Goal: Task Accomplishment & Management: Use online tool/utility

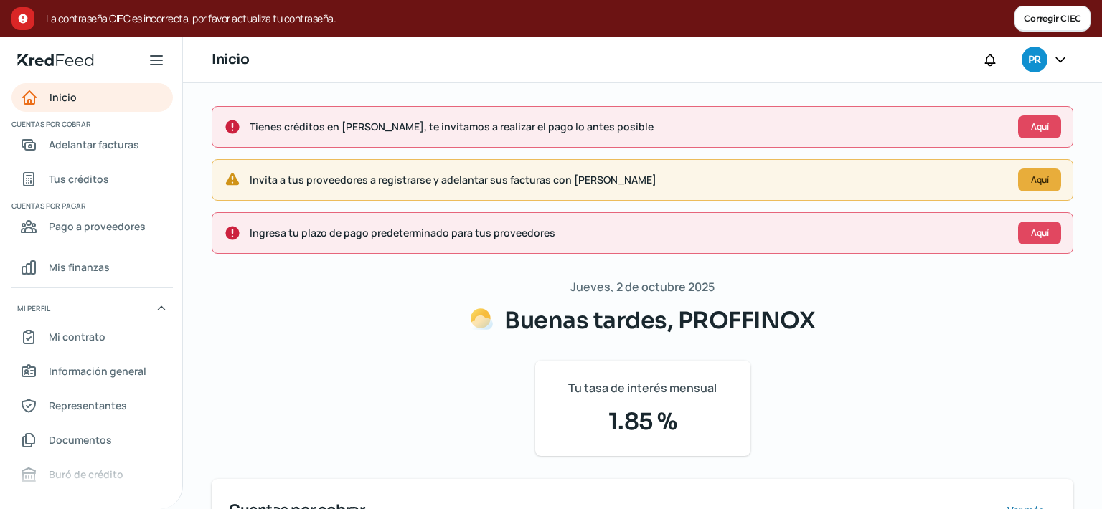
click at [55, 65] on icon "Inicio | KredFeed" at bounding box center [55, 60] width 77 height 11
click at [67, 93] on span "Inicio" at bounding box center [62, 97] width 27 height 18
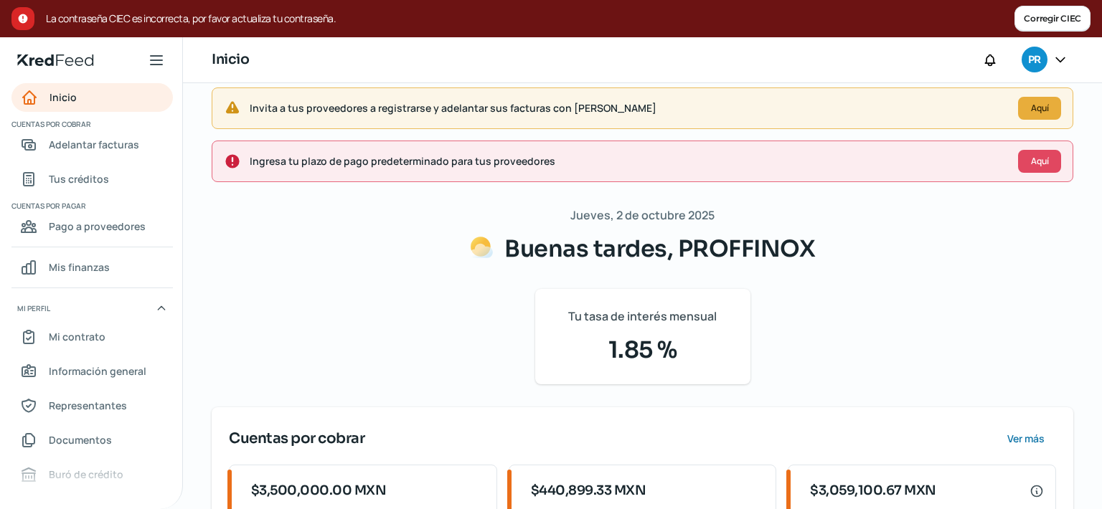
scroll to position [144, 0]
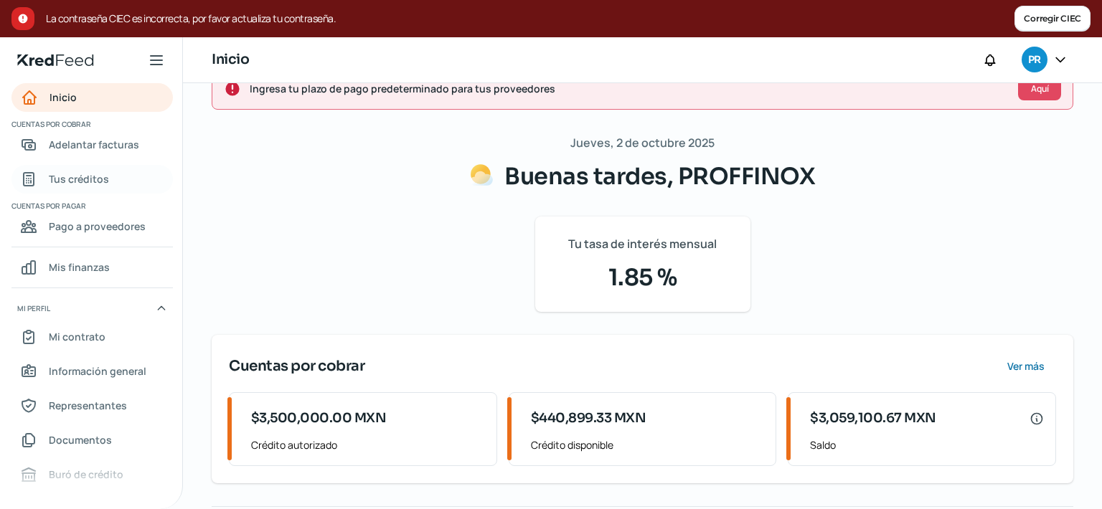
click at [82, 184] on span "Tus créditos" at bounding box center [79, 179] width 60 height 18
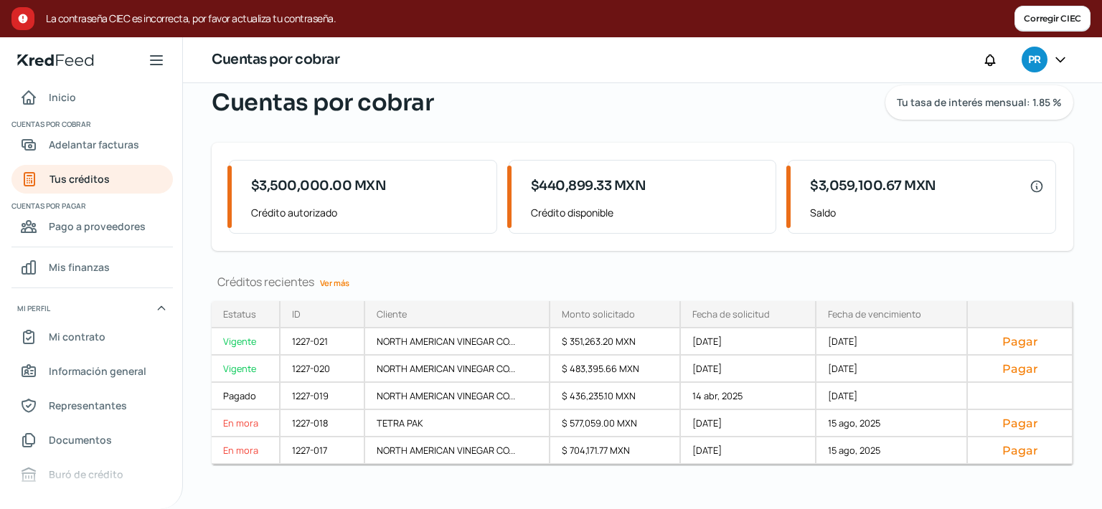
scroll to position [123, 0]
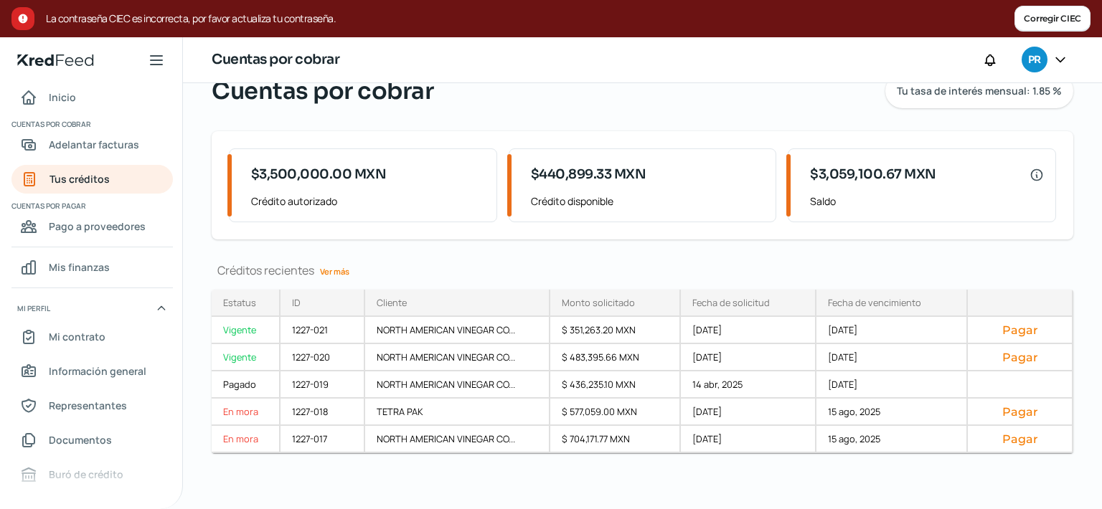
click at [341, 267] on link "Ver más" at bounding box center [334, 271] width 41 height 22
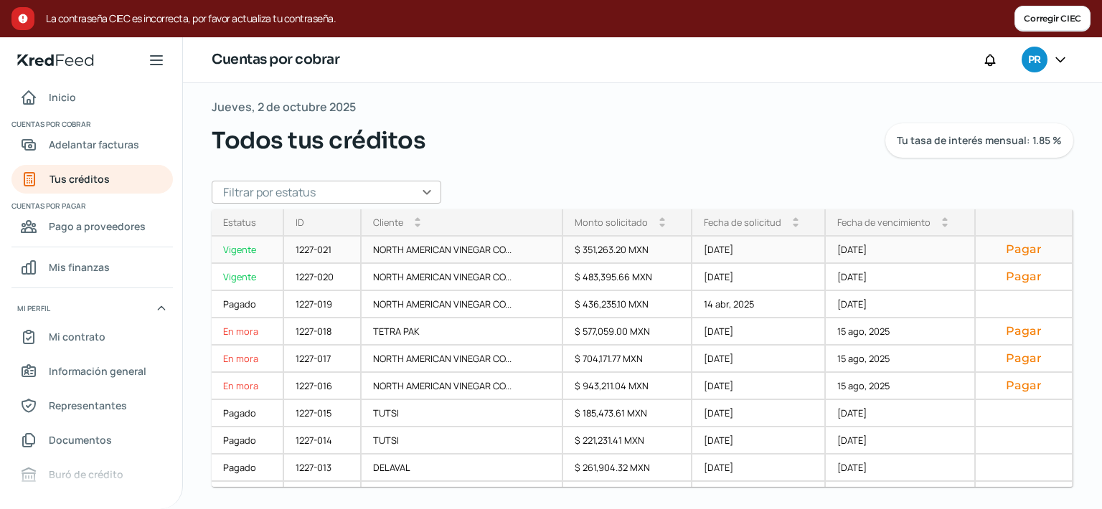
click at [987, 248] on button "Pagar" at bounding box center [1023, 249] width 73 height 14
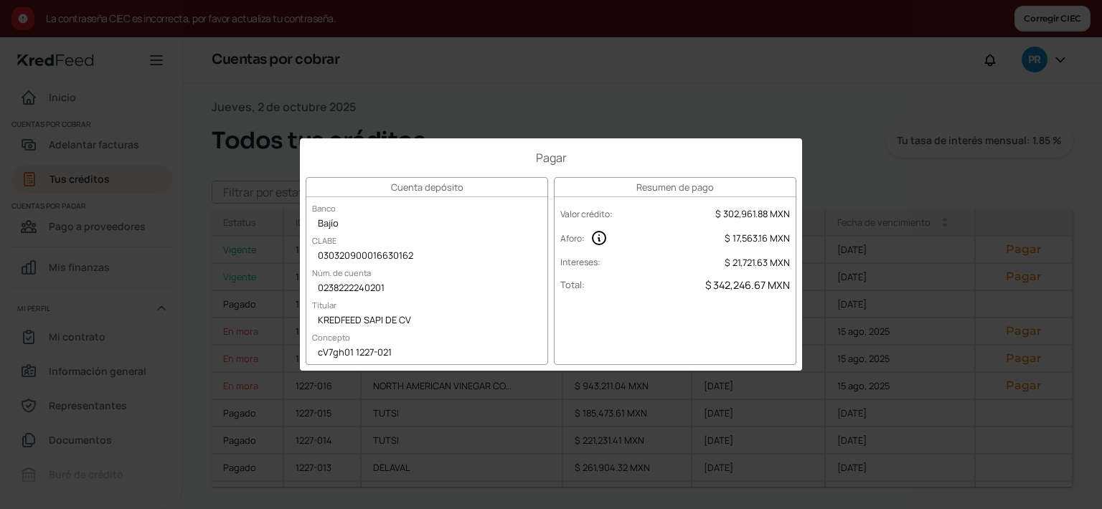
click at [507, 102] on div "Pagar Cuenta depósito Banco Bajío CLABE 030320900016630162 Núm. de cuenta 02382…" at bounding box center [551, 254] width 1102 height 509
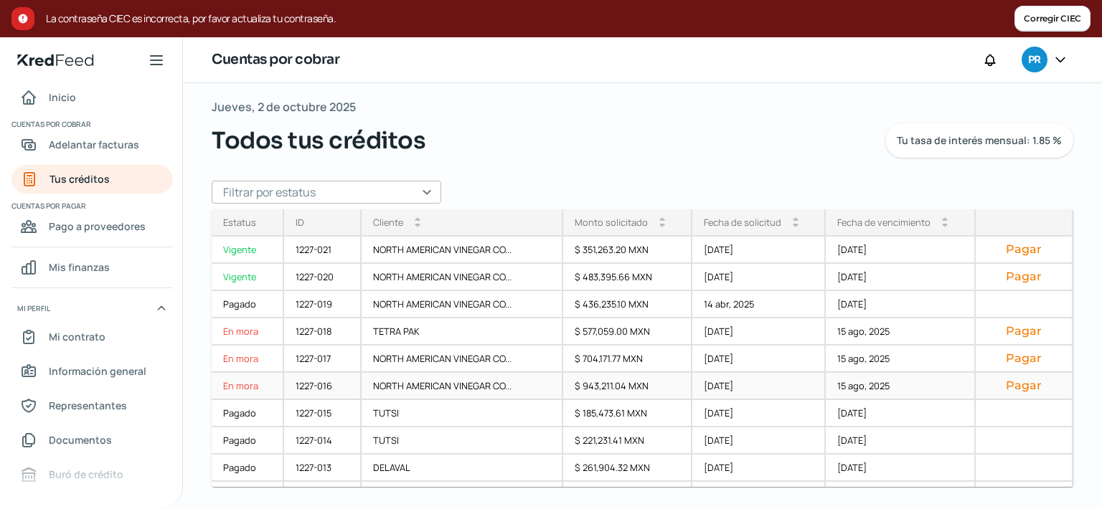
click at [1007, 390] on button "Pagar" at bounding box center [1023, 386] width 73 height 14
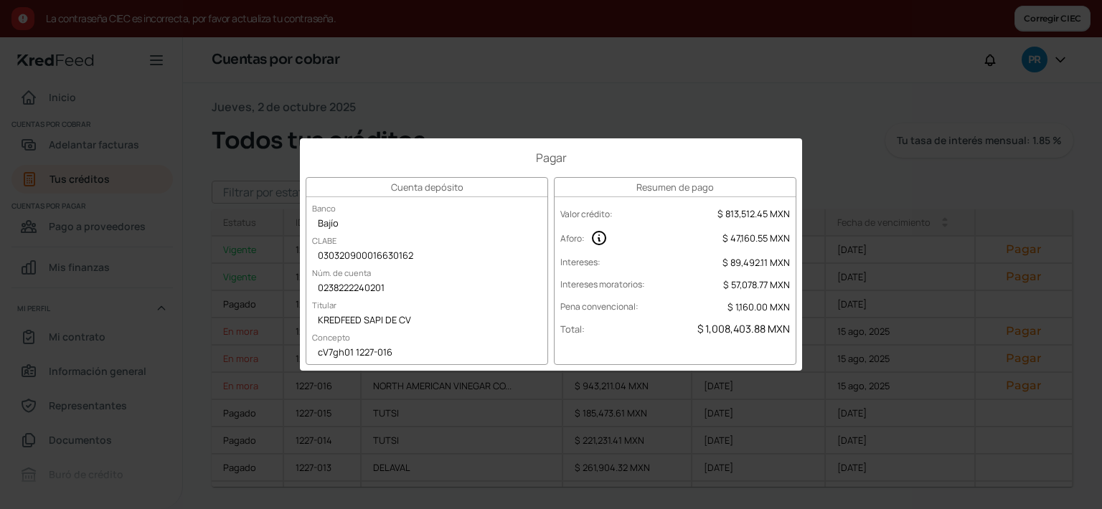
click at [892, 151] on div "Pagar Cuenta depósito Banco Bajío CLABE 030320900016630162 Núm. de cuenta 02382…" at bounding box center [551, 254] width 1102 height 509
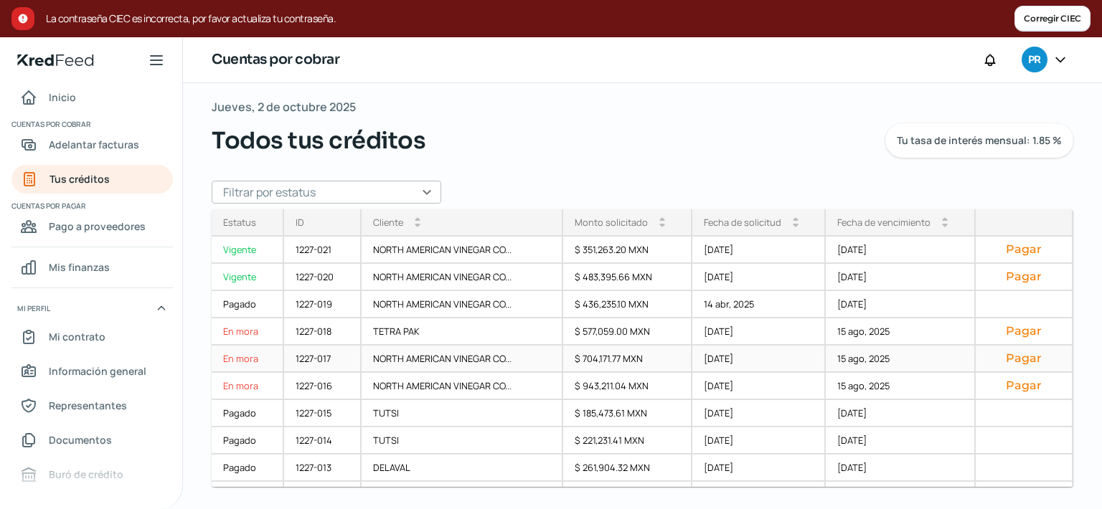
click at [1004, 357] on button "Pagar" at bounding box center [1023, 359] width 73 height 14
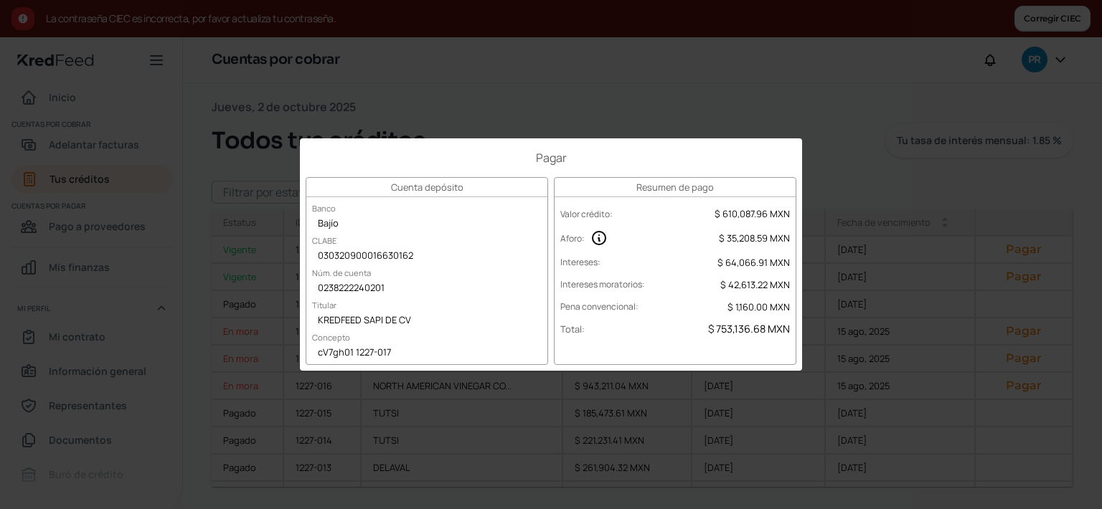
drag, startPoint x: 417, startPoint y: 146, endPoint x: 487, endPoint y: 147, distance: 70.3
click at [481, 147] on div "Pagar Cuenta depósito Banco Bajío CLABE 030320900016630162 Núm. de cuenta 02382…" at bounding box center [551, 254] width 502 height 232
click at [538, 98] on div "Pagar Cuenta depósito Banco Bajío CLABE 030320900016630162 Núm. de cuenta 02382…" at bounding box center [551, 254] width 1102 height 509
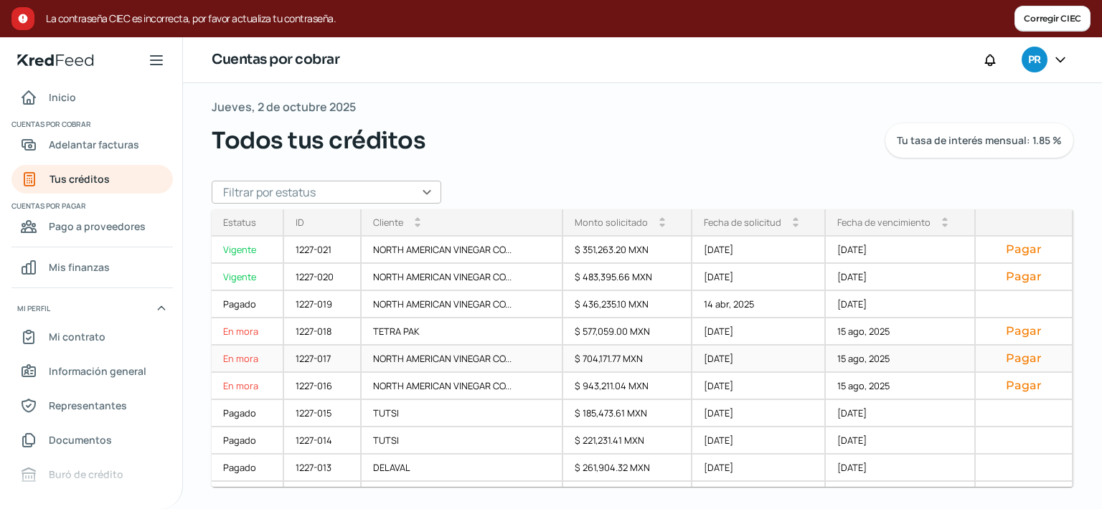
click at [997, 357] on button "Pagar" at bounding box center [1023, 359] width 73 height 14
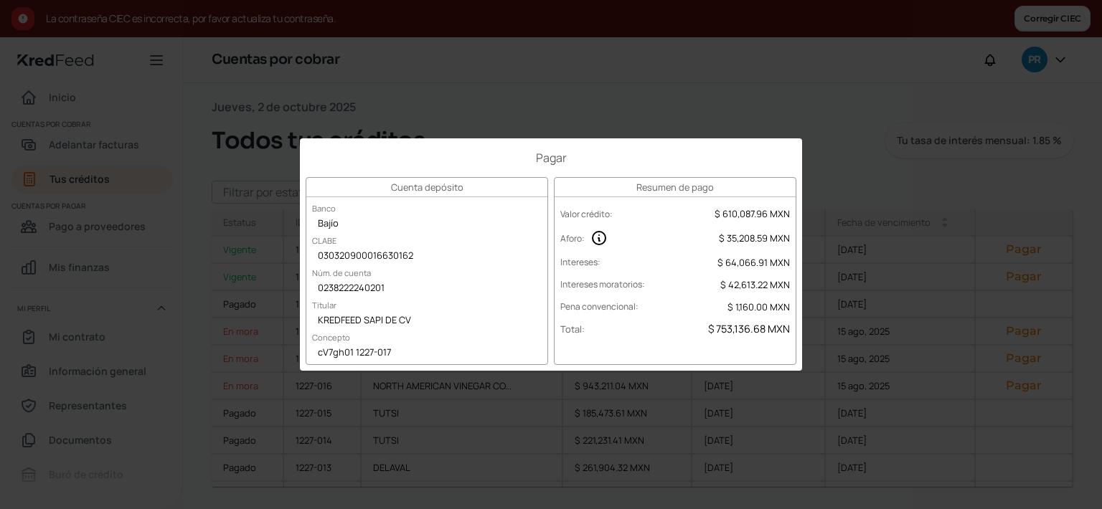
click at [944, 154] on div "Pagar Cuenta depósito Banco Bajío CLABE 030320900016630162 Núm. de cuenta 02382…" at bounding box center [551, 254] width 1102 height 509
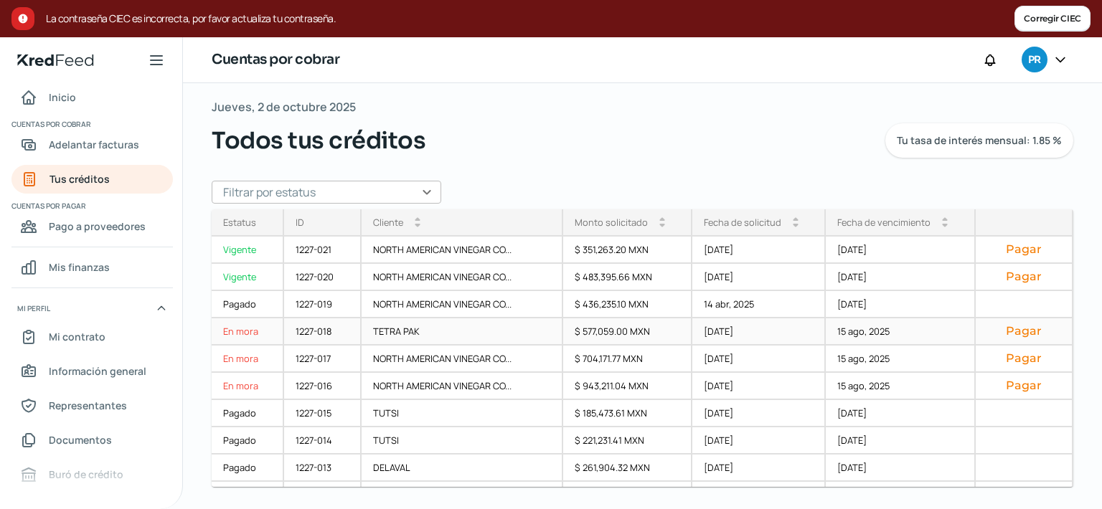
click at [993, 332] on button "Pagar" at bounding box center [1023, 331] width 73 height 14
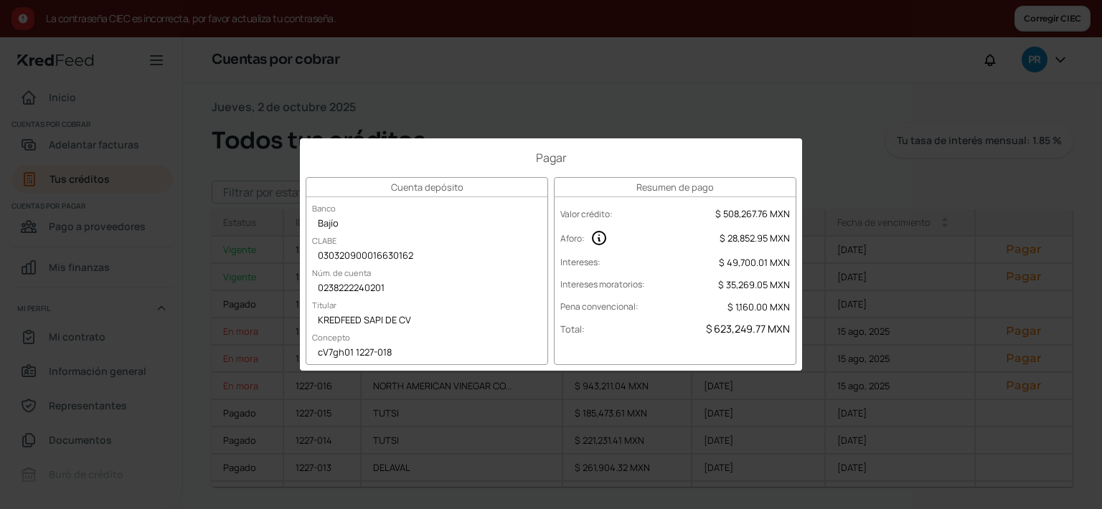
click at [856, 145] on div "Pagar Cuenta depósito Banco Bajío CLABE 030320900016630162 Núm. de cuenta 02382…" at bounding box center [551, 254] width 1102 height 509
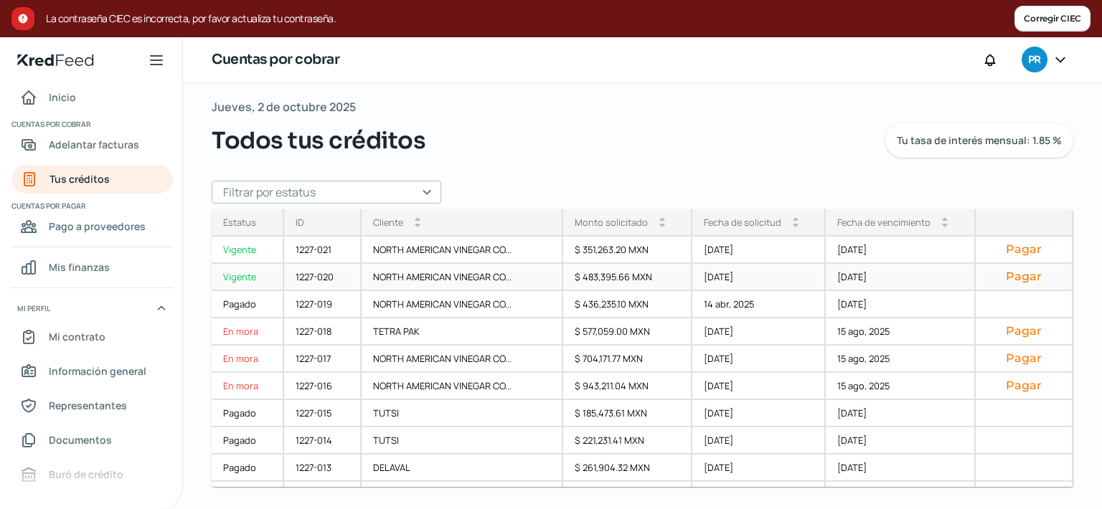
click at [994, 280] on button "Pagar" at bounding box center [1023, 277] width 73 height 14
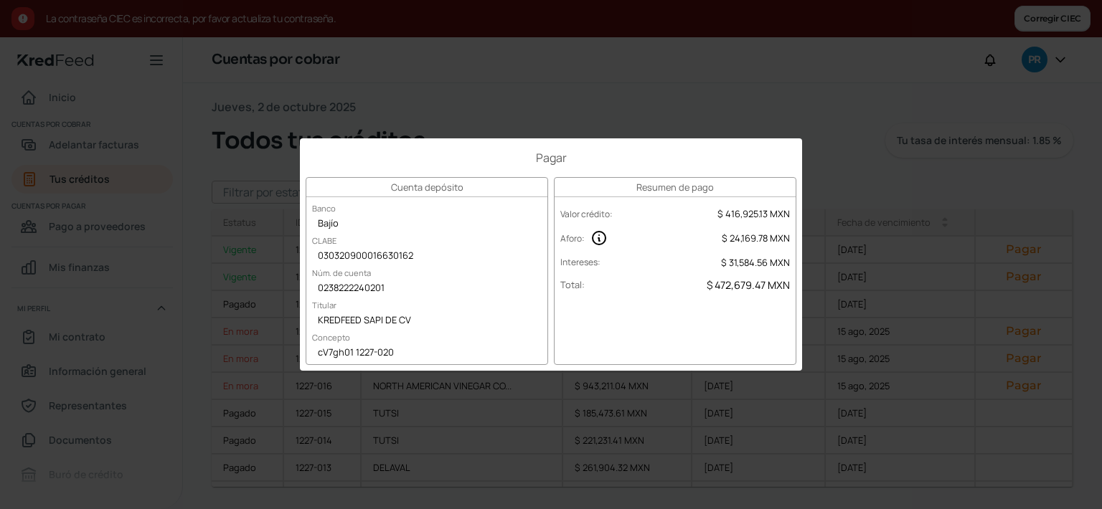
click at [948, 167] on div "Pagar Cuenta depósito Banco Bajío CLABE 030320900016630162 Núm. de cuenta 02382…" at bounding box center [551, 254] width 1102 height 509
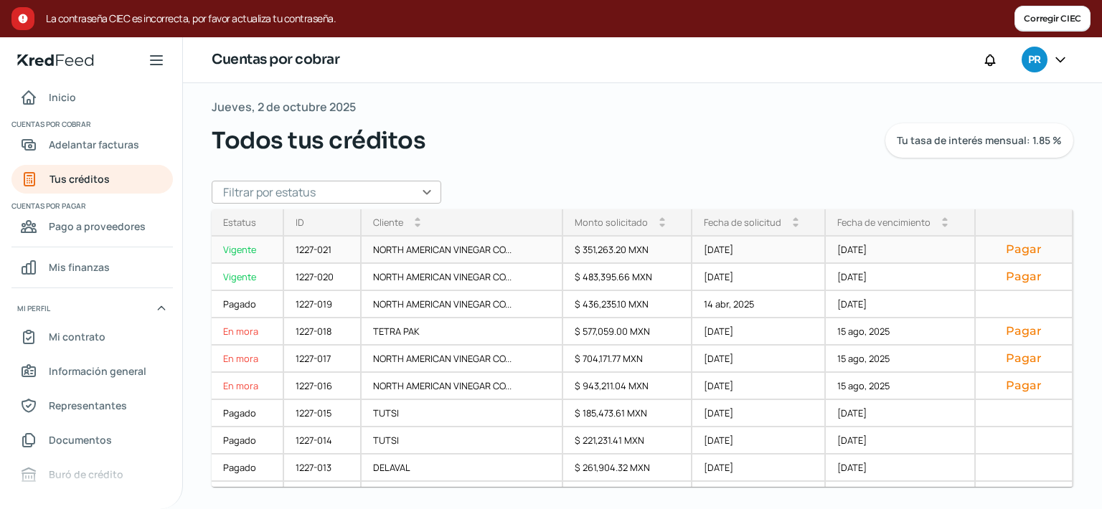
click at [1012, 253] on button "Pagar" at bounding box center [1023, 249] width 73 height 14
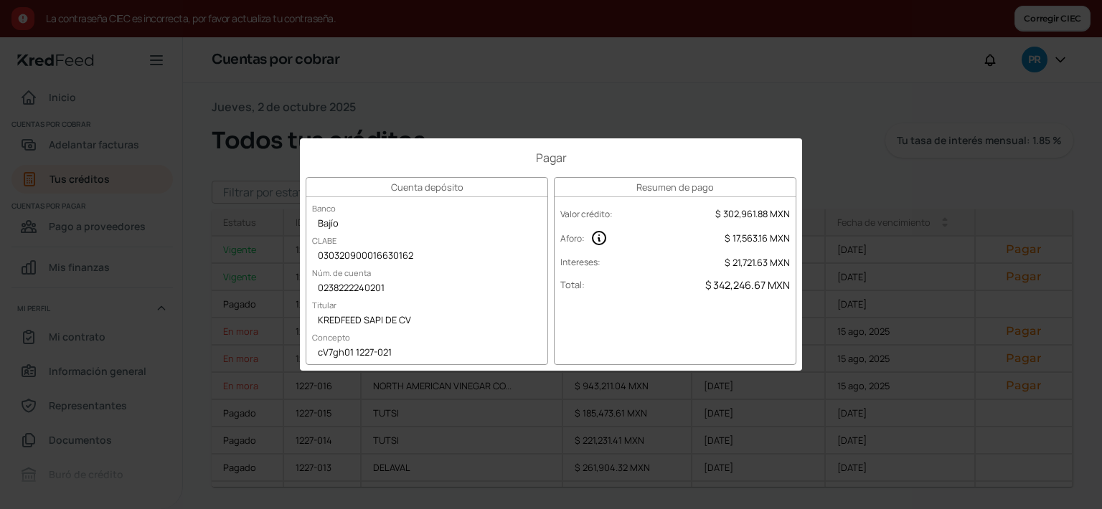
click at [902, 110] on div "Pagar Cuenta depósito Banco Bajío CLABE 030320900016630162 Núm. de cuenta 02382…" at bounding box center [551, 254] width 1102 height 509
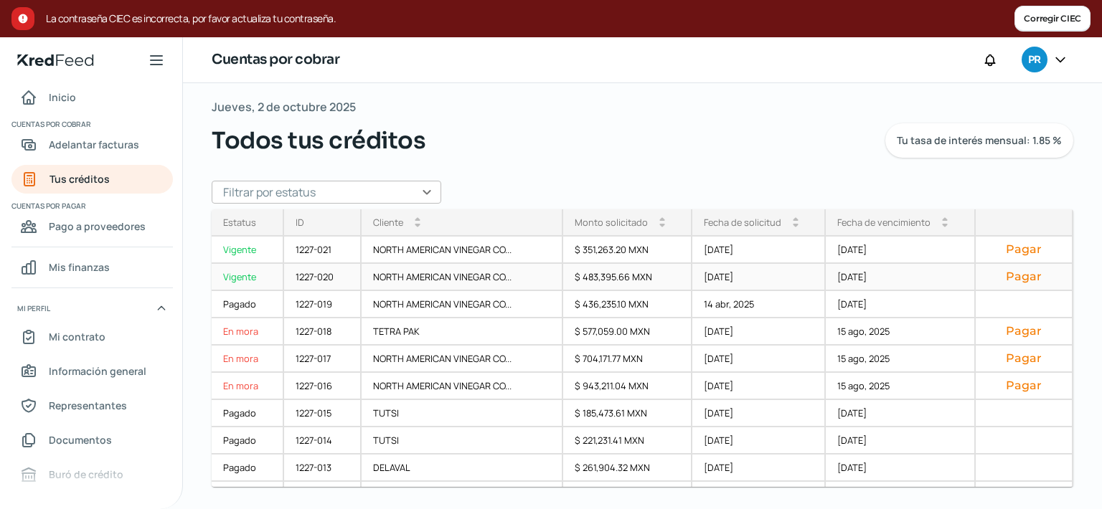
click at [991, 281] on button "Pagar" at bounding box center [1023, 277] width 73 height 14
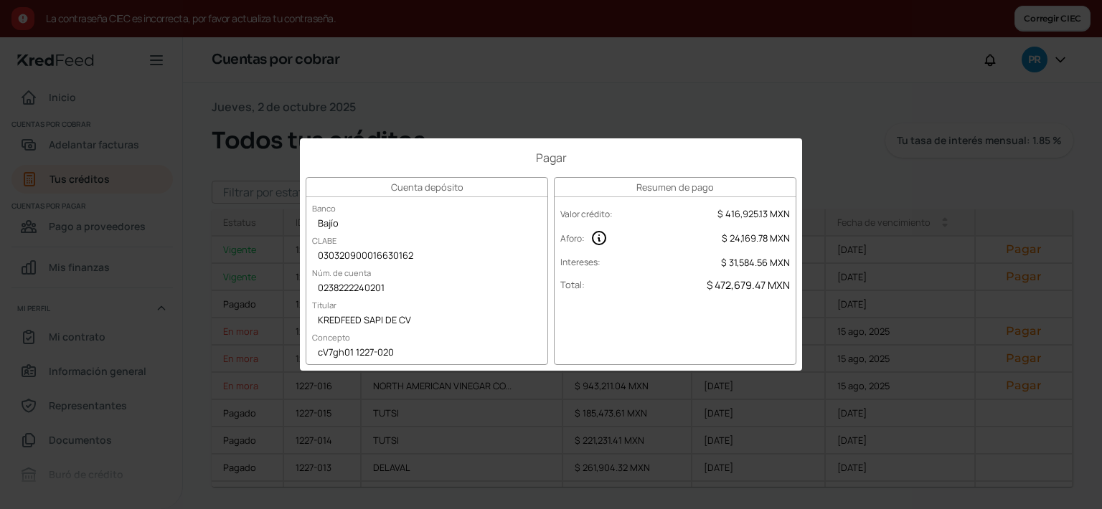
click at [862, 100] on div "Pagar Cuenta depósito Banco Bajío CLABE 030320900016630162 Núm. de cuenta 02382…" at bounding box center [551, 254] width 1102 height 509
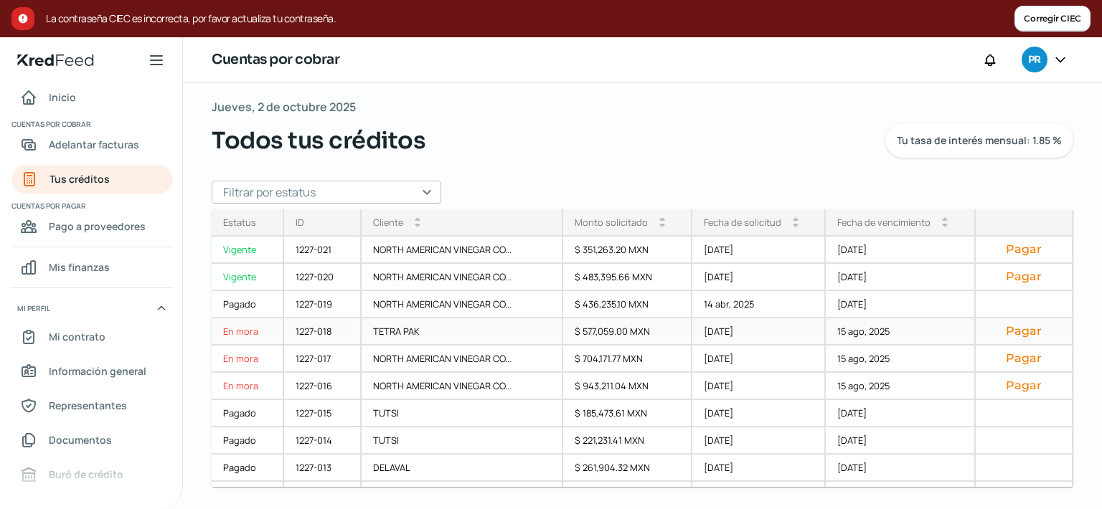
click at [987, 331] on button "Pagar" at bounding box center [1023, 331] width 73 height 14
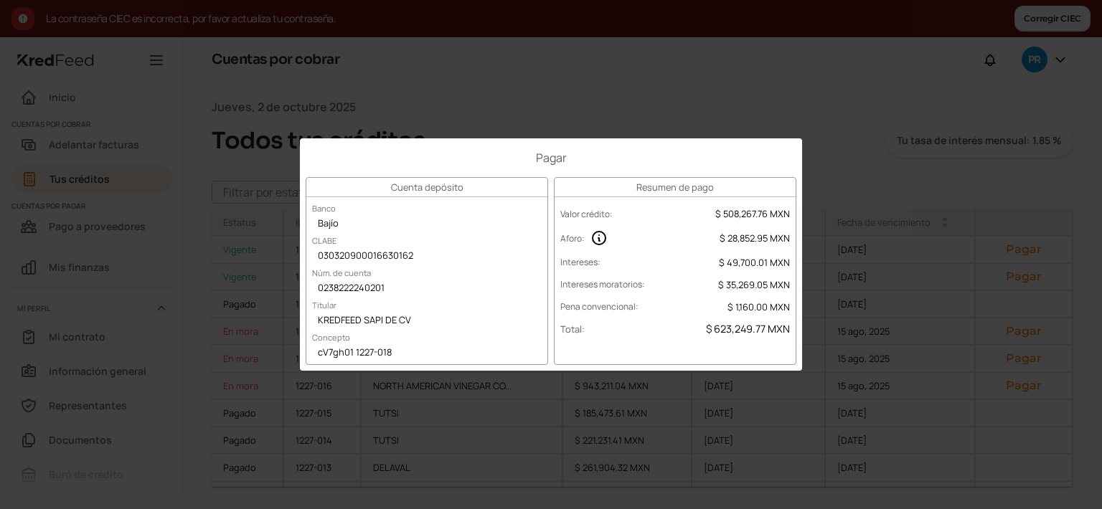
click at [954, 151] on div "Pagar Cuenta depósito Banco Bajío CLABE 030320900016630162 Núm. de cuenta 02382…" at bounding box center [551, 254] width 1102 height 509
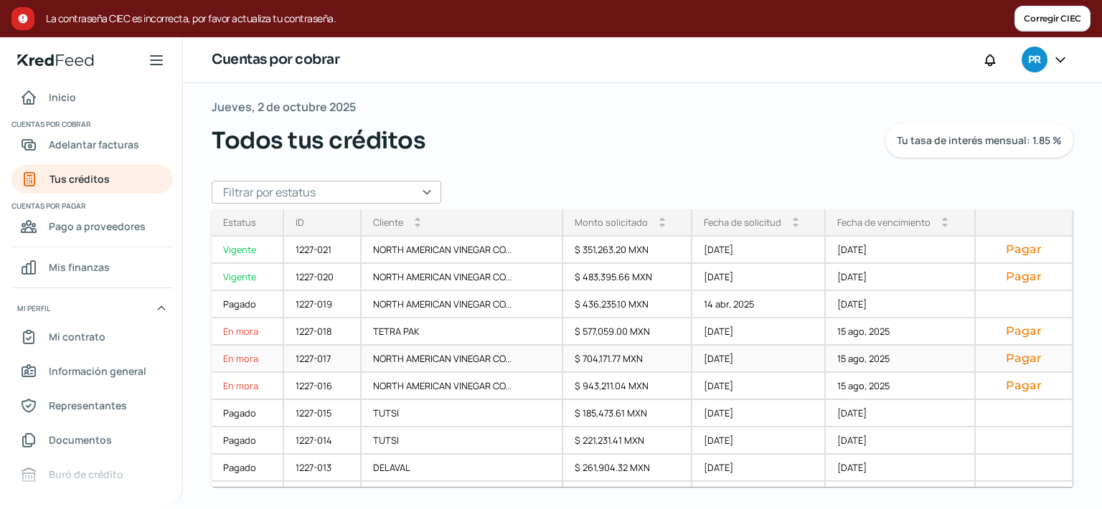
click at [991, 357] on button "Pagar" at bounding box center [1023, 359] width 73 height 14
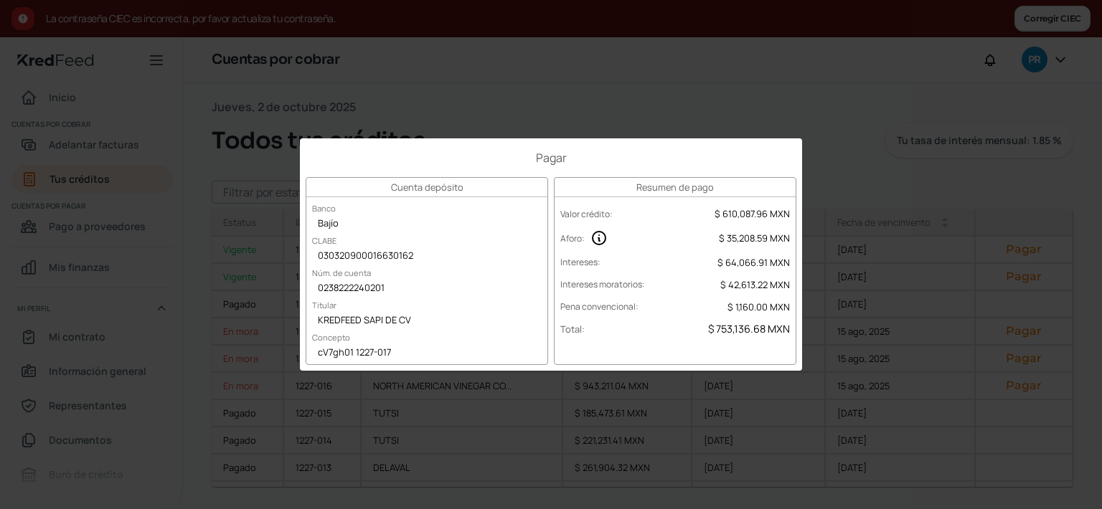
click at [976, 133] on div "Pagar Cuenta depósito Banco Bajío CLABE 030320900016630162 Núm. de cuenta 02382…" at bounding box center [551, 254] width 1102 height 509
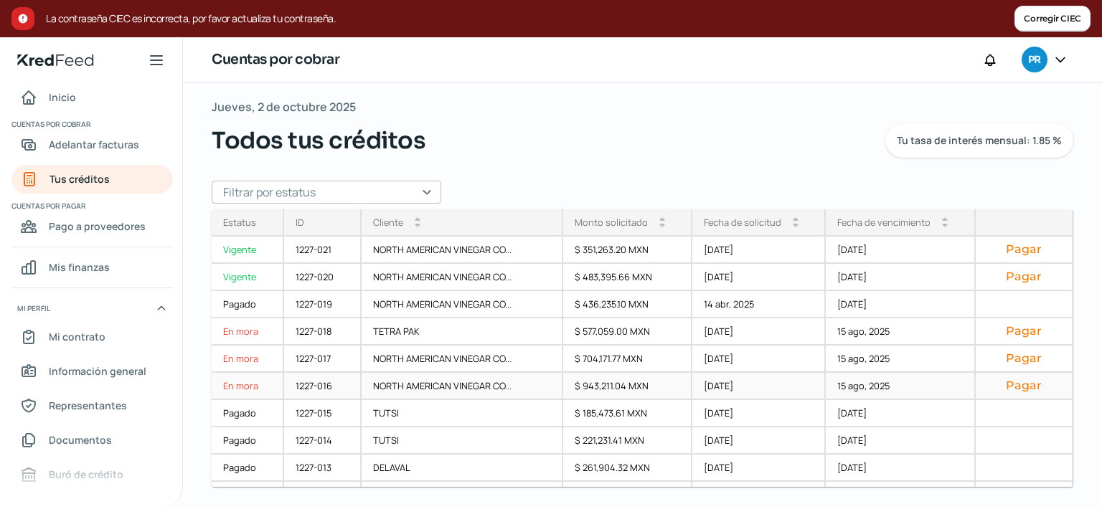
click at [1008, 380] on button "Pagar" at bounding box center [1023, 386] width 73 height 14
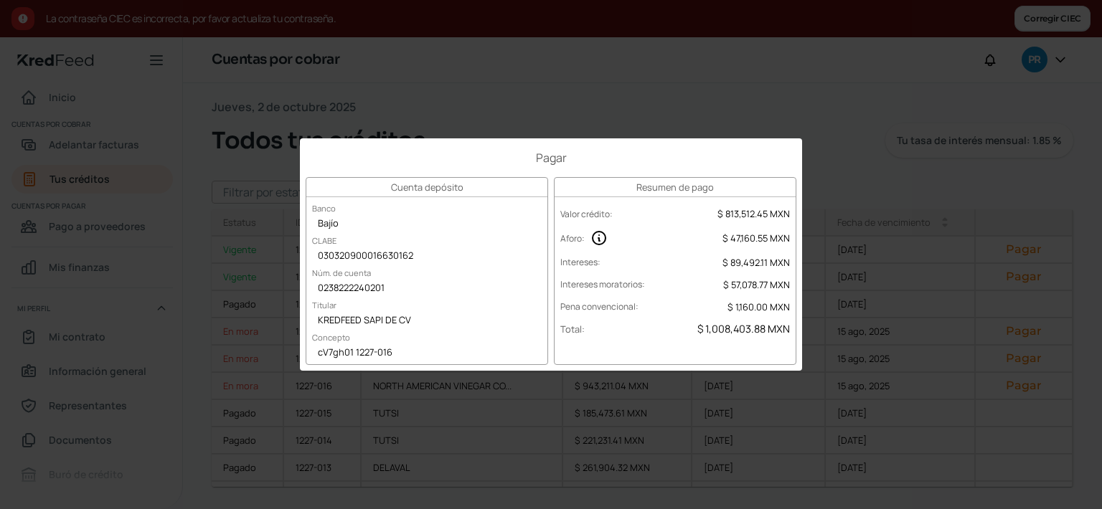
click at [915, 121] on div "Pagar Cuenta depósito Banco Bajío CLABE 030320900016630162 Núm. de cuenta 02382…" at bounding box center [551, 254] width 1102 height 509
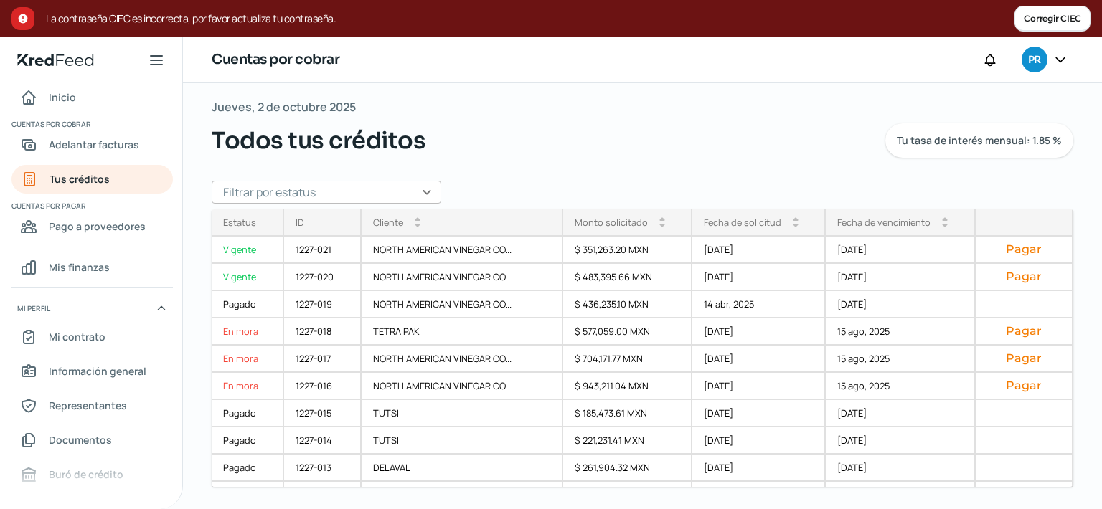
click at [1065, 57] on icon at bounding box center [1060, 59] width 14 height 14
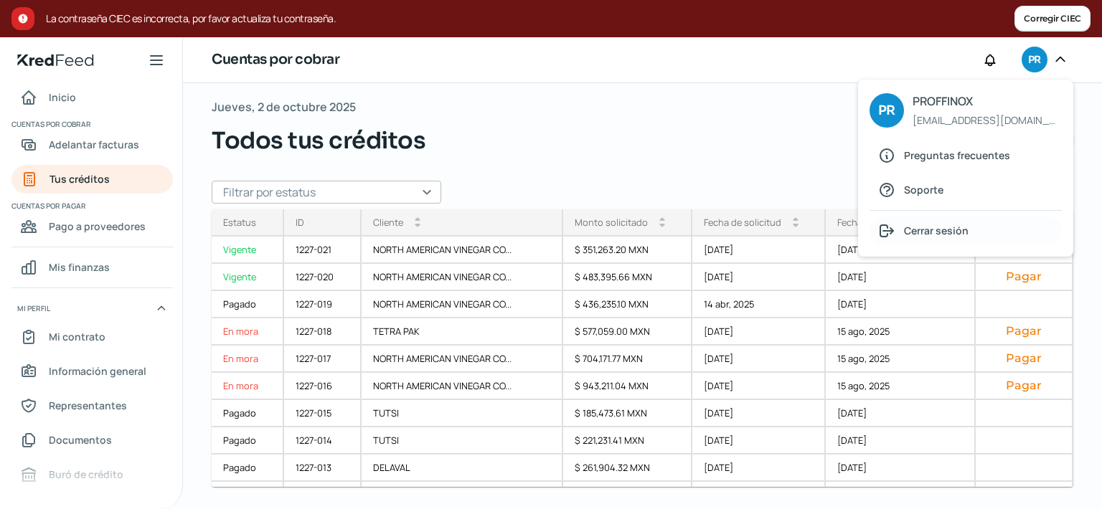
click at [981, 240] on div "Cerrar sesión" at bounding box center [965, 231] width 192 height 29
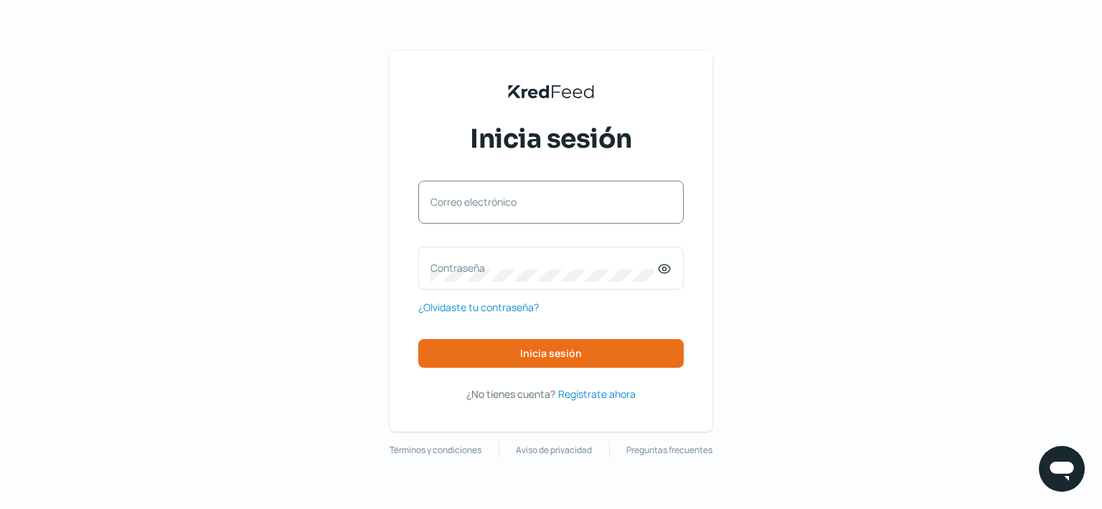
click at [588, 196] on label "Correo electrónico" at bounding box center [543, 202] width 227 height 14
click at [588, 203] on input "Correo electrónico" at bounding box center [550, 209] width 241 height 13
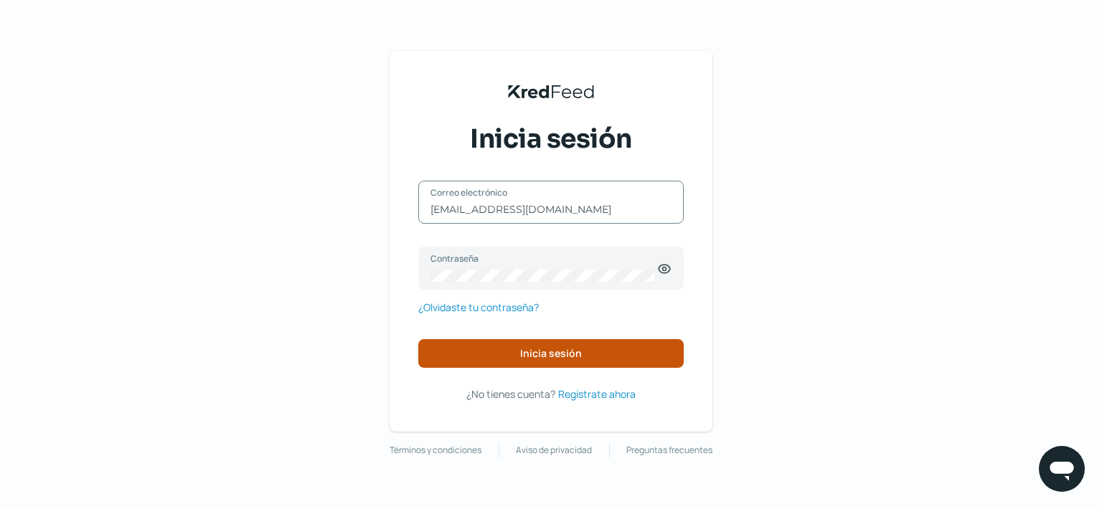
type input "[EMAIL_ADDRESS][DOMAIN_NAME]"
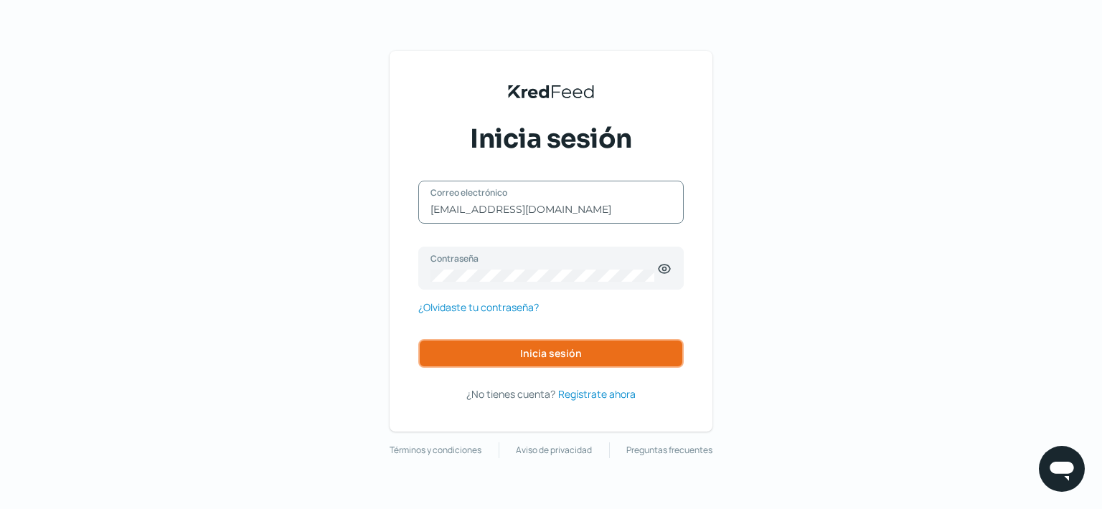
click at [522, 353] on span "Inicia sesión" at bounding box center [551, 354] width 62 height 10
